Goal: Transaction & Acquisition: Purchase product/service

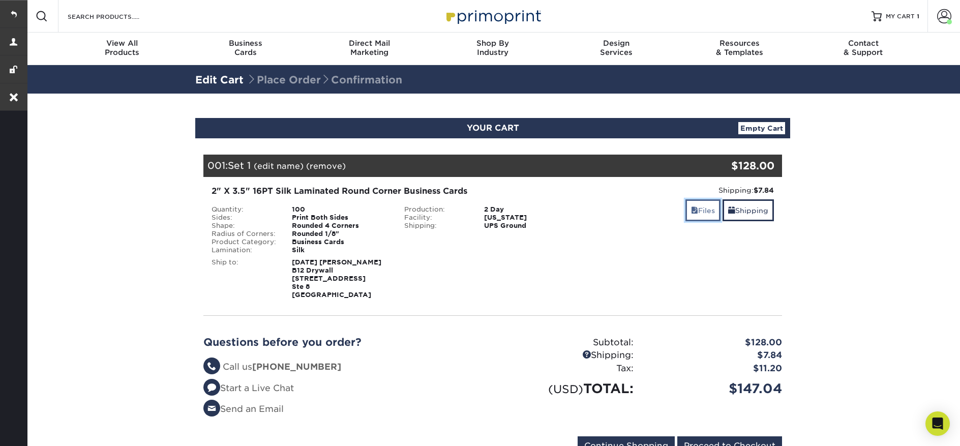
click at [694, 211] on span at bounding box center [694, 210] width 7 height 8
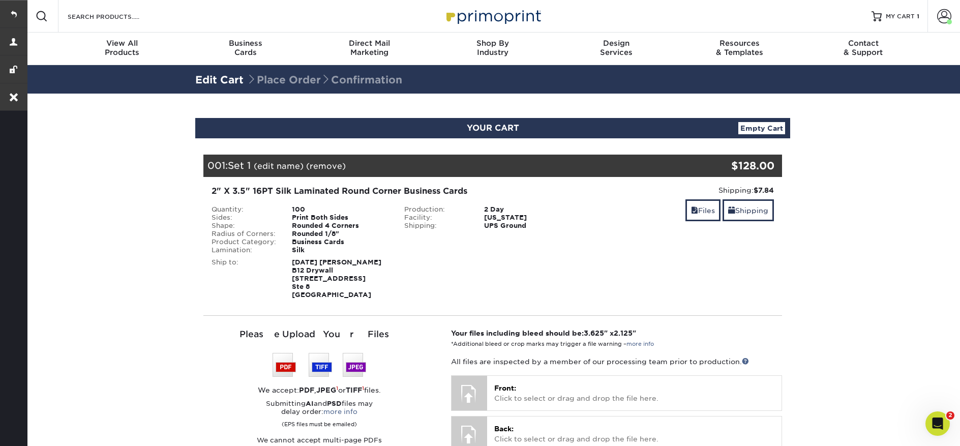
click at [333, 163] on link "(remove)" at bounding box center [326, 166] width 40 height 10
click at [511, 169] on link "Yes" at bounding box center [514, 166] width 14 height 10
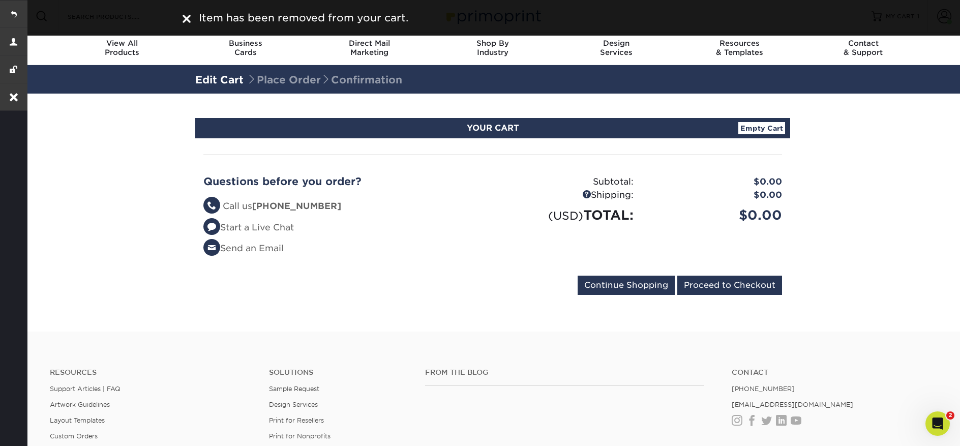
click at [843, 132] on section "YOUR CART Empty Cart Your Cart is Empty View Account Active Orders Order Histor…" at bounding box center [492, 213] width 935 height 238
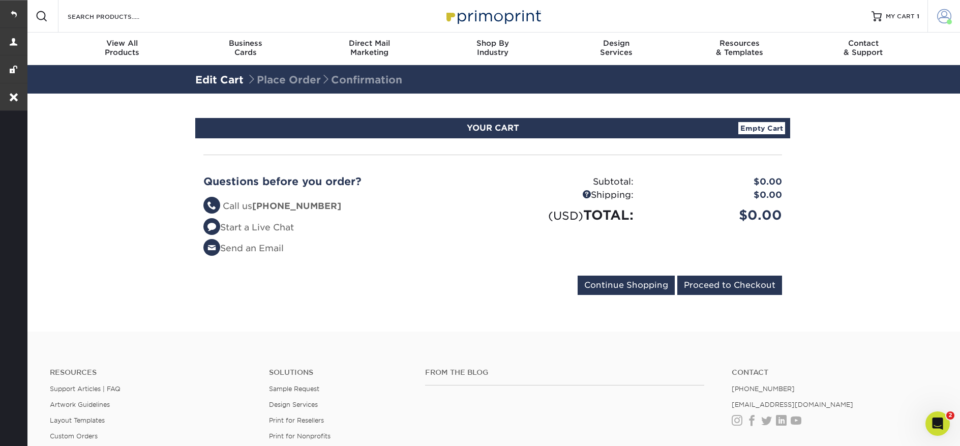
click at [946, 13] on span at bounding box center [944, 16] width 14 height 14
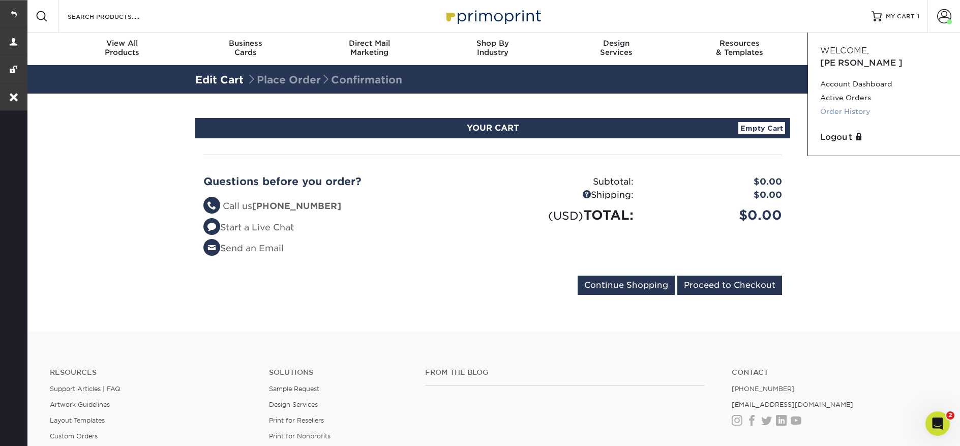
click at [850, 105] on link "Order History" at bounding box center [884, 112] width 128 height 14
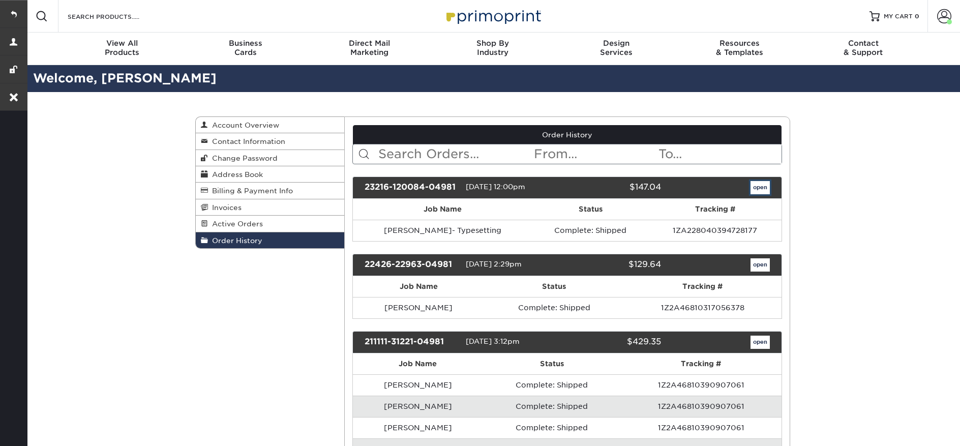
click at [754, 185] on link "open" at bounding box center [760, 187] width 19 height 13
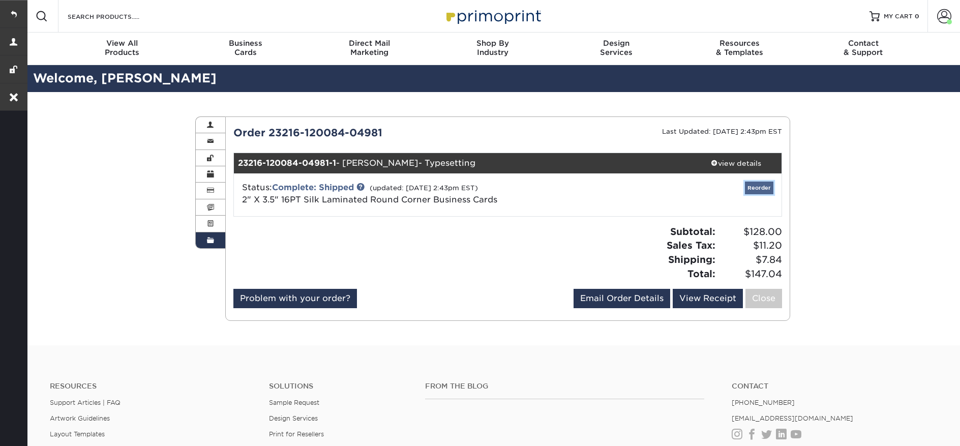
click at [771, 191] on link "Reorder" at bounding box center [759, 188] width 28 height 13
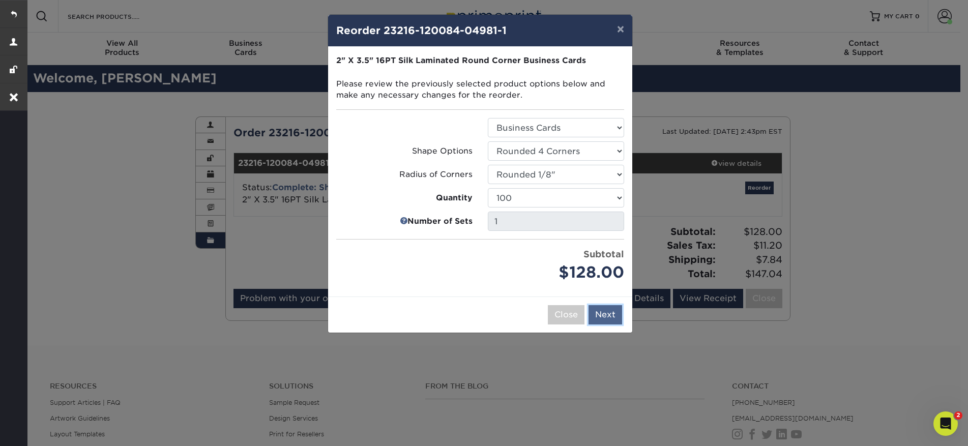
click at [613, 308] on button "Next" at bounding box center [605, 314] width 34 height 19
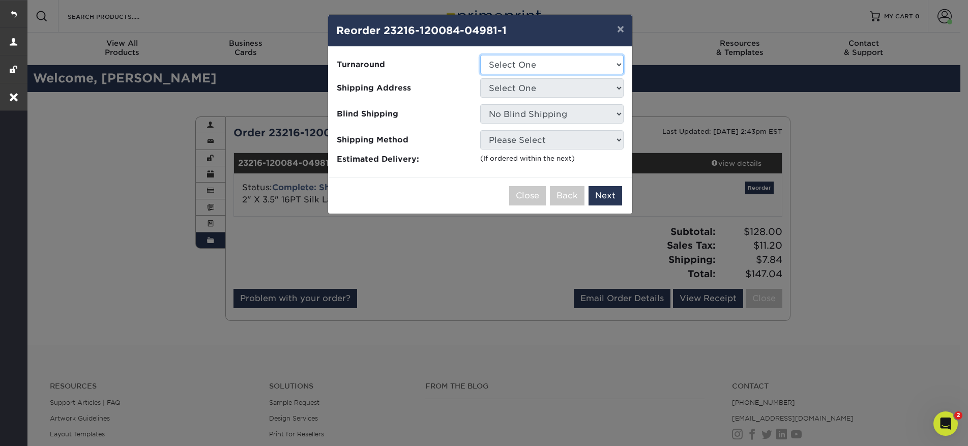
click at [535, 70] on select "Select One 2-4 Business Days 2 Day Next Business Day" at bounding box center [551, 64] width 143 height 19
select select "5d41d740-bc33-4985-bb04-c9d5c9945664"
click at [480, 55] on select "Select One 2-4 Business Days 2 Day Next Business Day" at bounding box center [551, 64] width 143 height 19
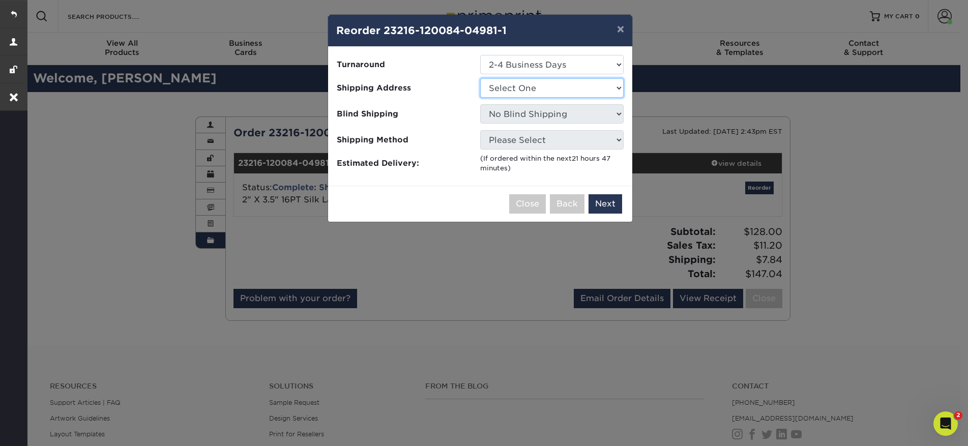
click at [538, 92] on select "Select One 11467 Sunrise 9208 NE Hwy 99 Bernie LeBaron Miguel LeBaron" at bounding box center [551, 87] width 143 height 19
drag, startPoint x: 679, startPoint y: 185, endPoint x: 721, endPoint y: 167, distance: 45.5
click at [679, 185] on div "× Reorder 23216-120084-04981-1 Please select all options to continue. Only quan…" at bounding box center [484, 223] width 968 height 446
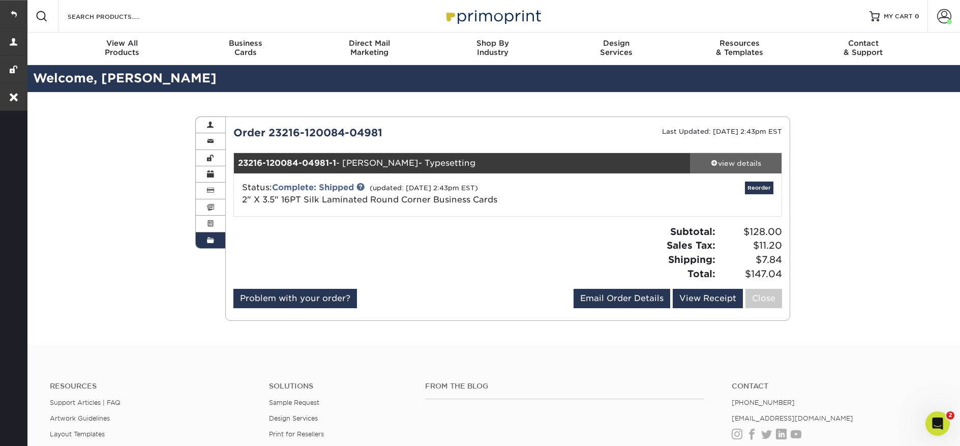
click at [723, 166] on div "view details" at bounding box center [736, 163] width 92 height 10
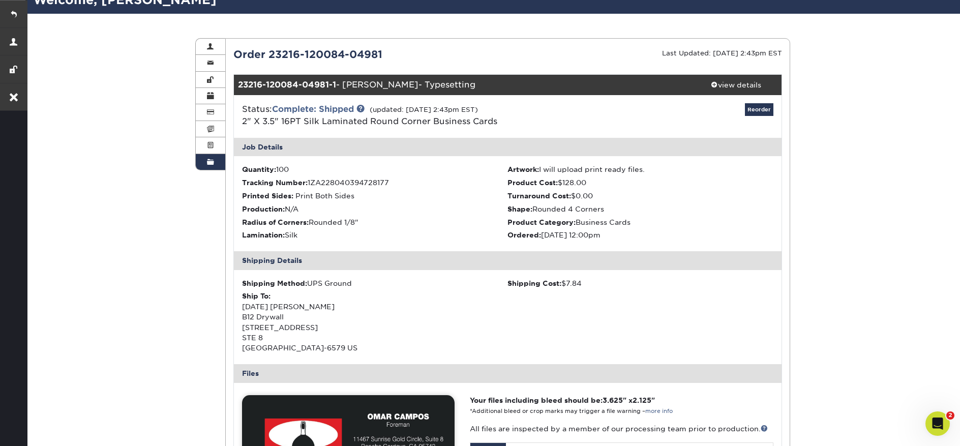
scroll to position [83, 0]
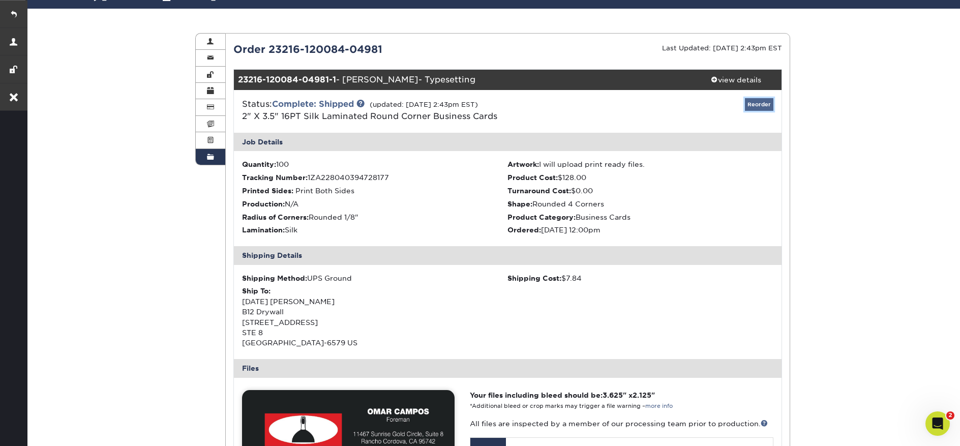
click at [763, 101] on link "Reorder" at bounding box center [759, 104] width 28 height 13
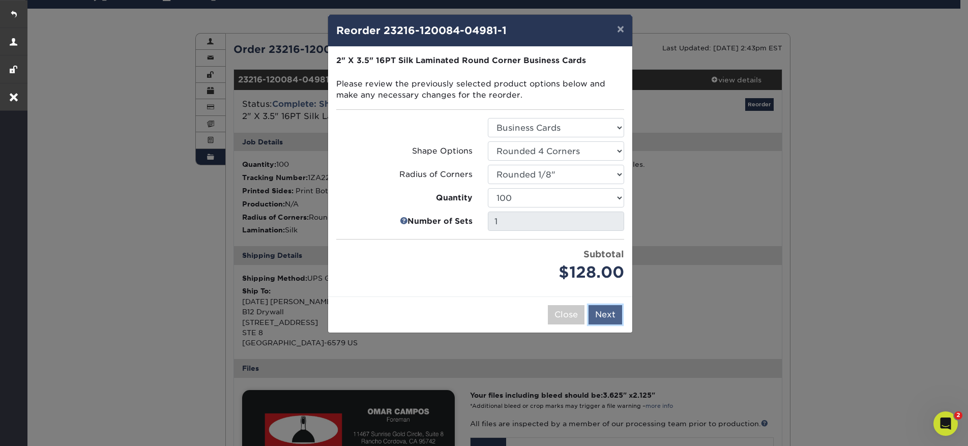
click at [606, 313] on button "Next" at bounding box center [605, 314] width 34 height 19
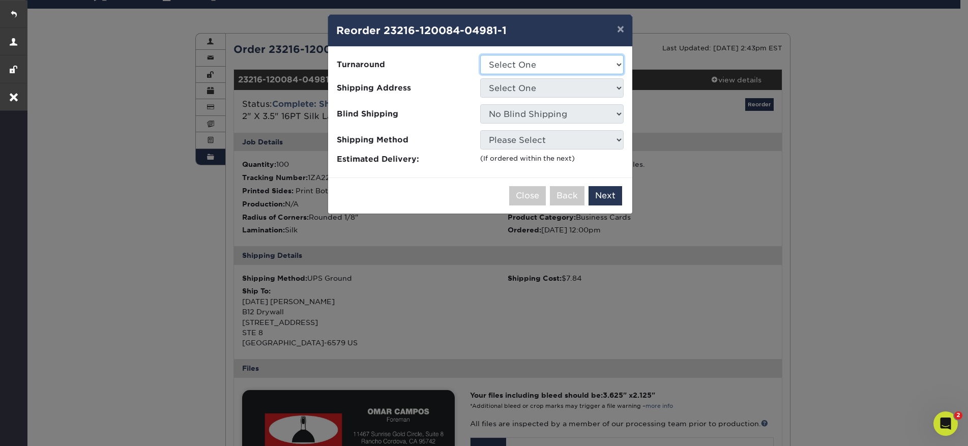
click at [558, 67] on select "Select One 2-4 Business Days 2 Day Next Business Day" at bounding box center [551, 64] width 143 height 19
select select "5d41d740-bc33-4985-bb04-c9d5c9945664"
click at [480, 55] on select "Select One 2-4 Business Days 2 Day Next Business Day" at bounding box center [551, 64] width 143 height 19
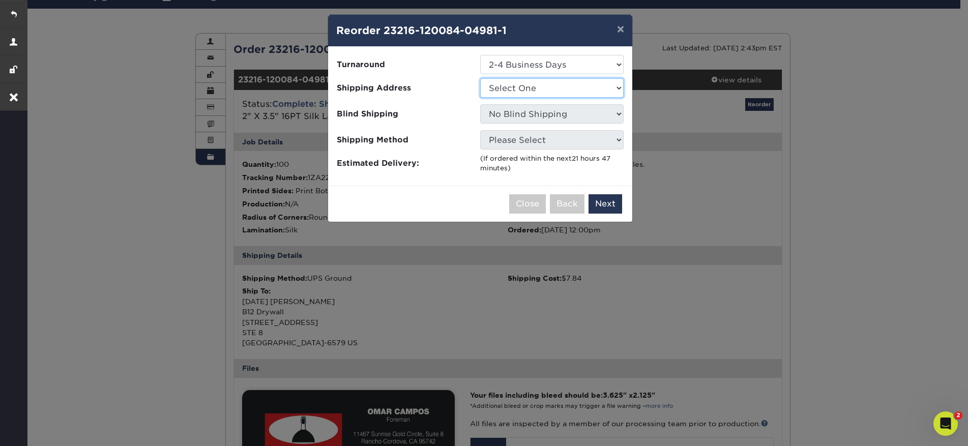
click at [554, 84] on select "Select One 11467 Sunrise 9208 NE Hwy 99 Bernie LeBaron Miguel LeBaron" at bounding box center [551, 87] width 143 height 19
select select "36490"
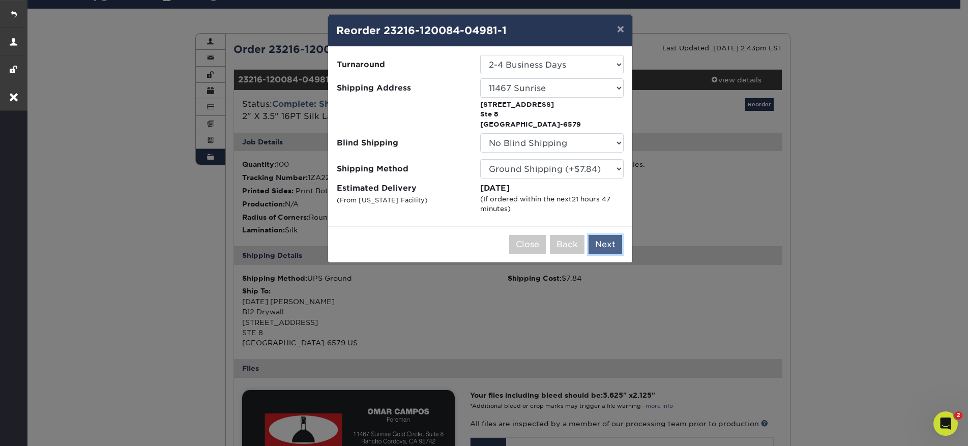
click at [609, 244] on button "Next" at bounding box center [605, 244] width 34 height 19
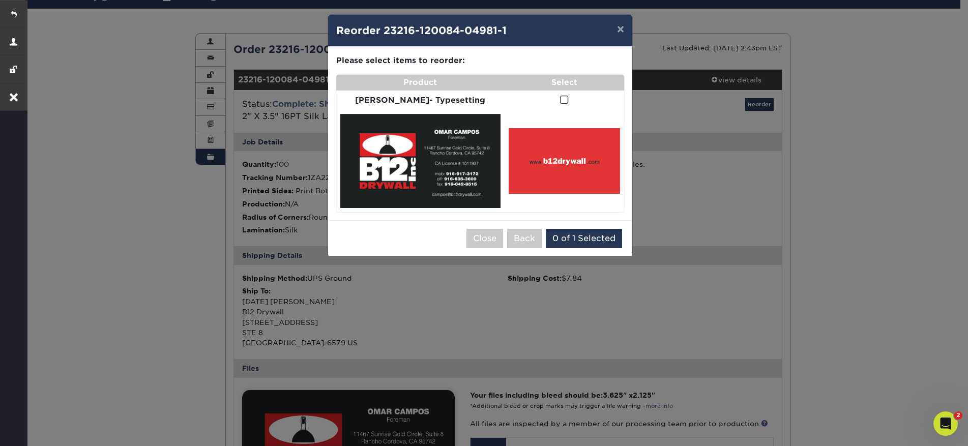
click at [560, 98] on span at bounding box center [564, 100] width 9 height 10
click at [0, 0] on input "checkbox" at bounding box center [0, 0] width 0 height 0
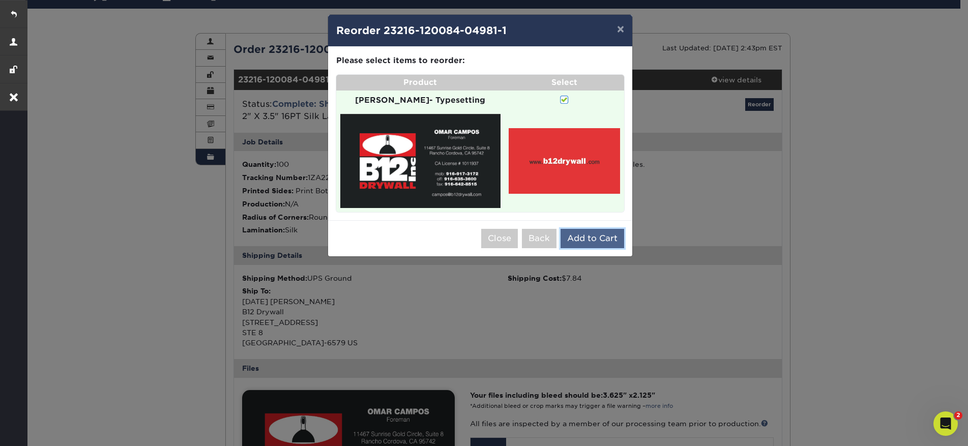
click at [609, 230] on button "Add to Cart" at bounding box center [592, 238] width 64 height 19
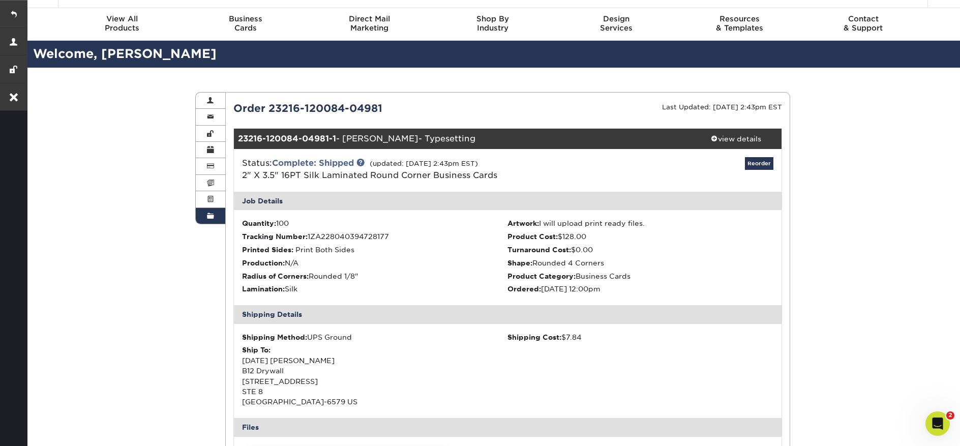
scroll to position [0, 0]
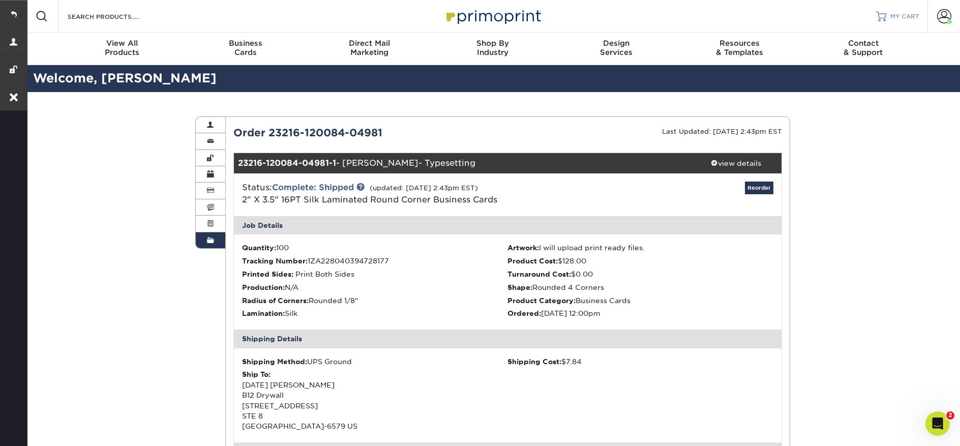
click at [913, 11] on link "MY CART" at bounding box center [897, 16] width 43 height 33
